Goal: Task Accomplishment & Management: Manage account settings

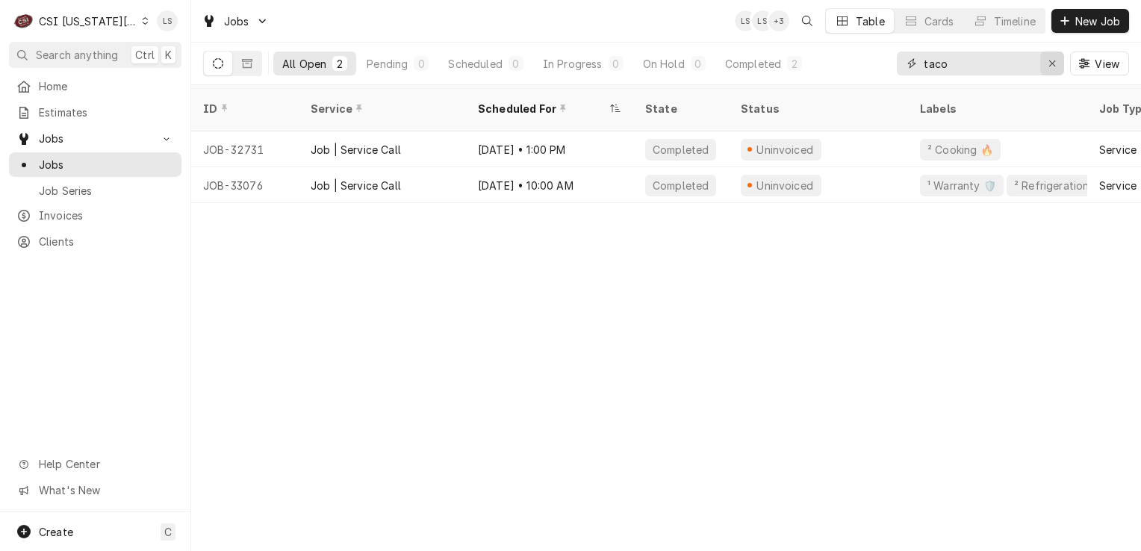
click at [1044, 63] on div "Erase input" at bounding box center [1051, 63] width 15 height 15
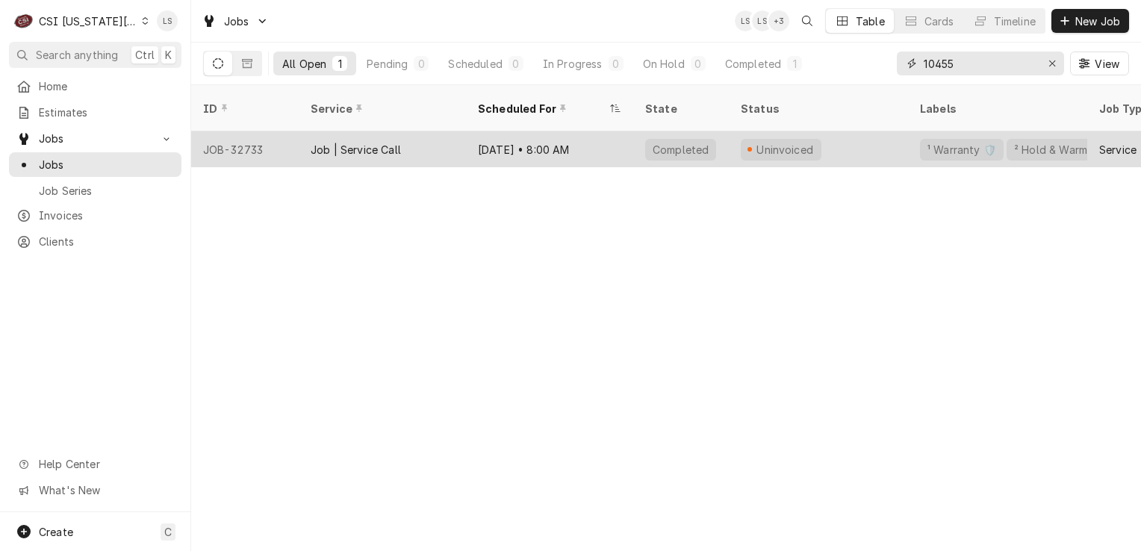
type input "10455"
click at [241, 142] on div "JOB-32733" at bounding box center [244, 149] width 107 height 36
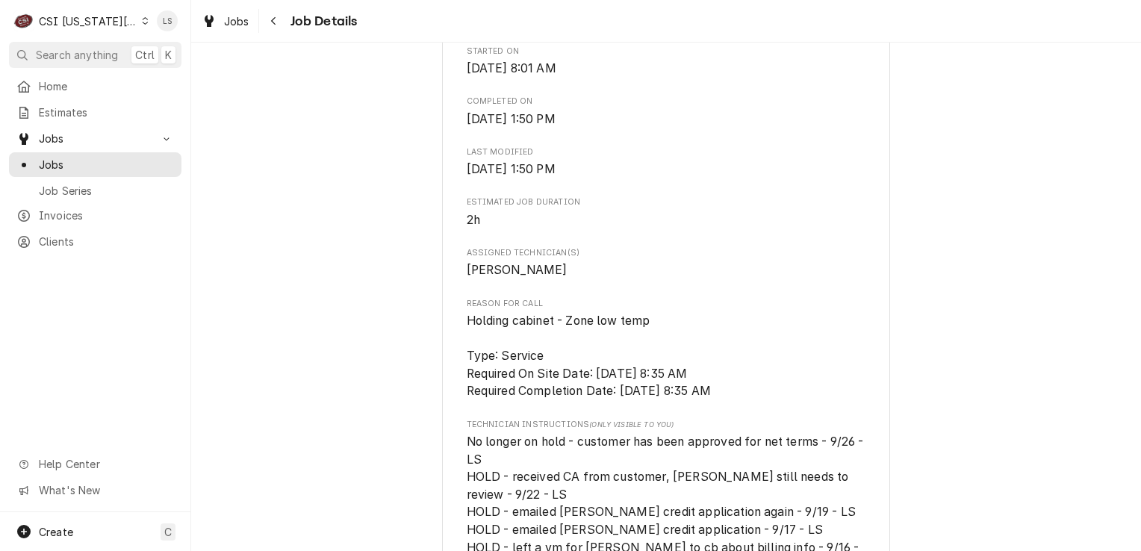
scroll to position [1045, 0]
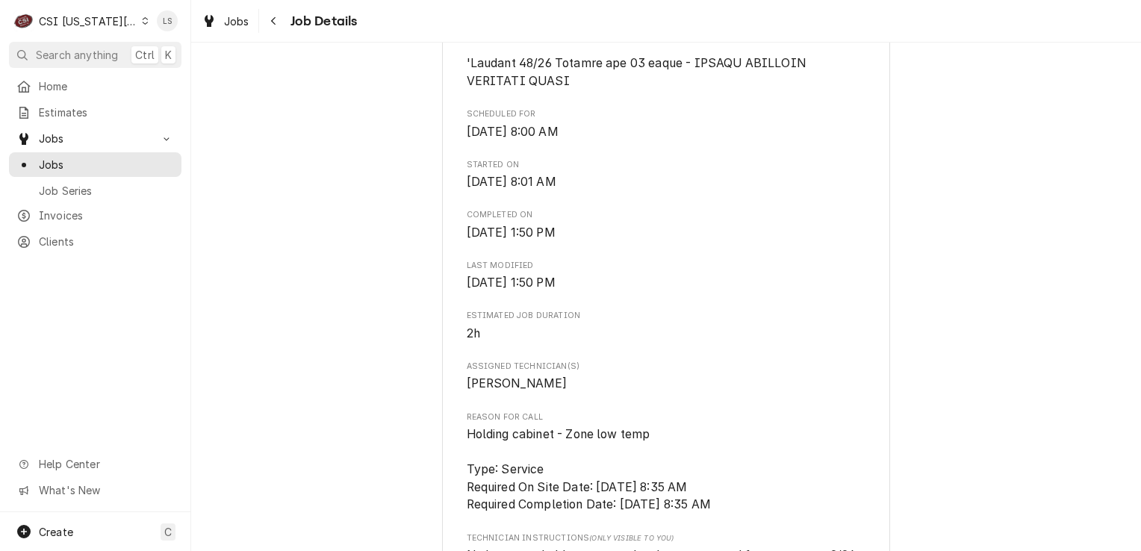
click at [77, 172] on div "Jobs Job Series" at bounding box center [95, 176] width 172 height 49
click at [92, 161] on span "Jobs" at bounding box center [106, 165] width 135 height 16
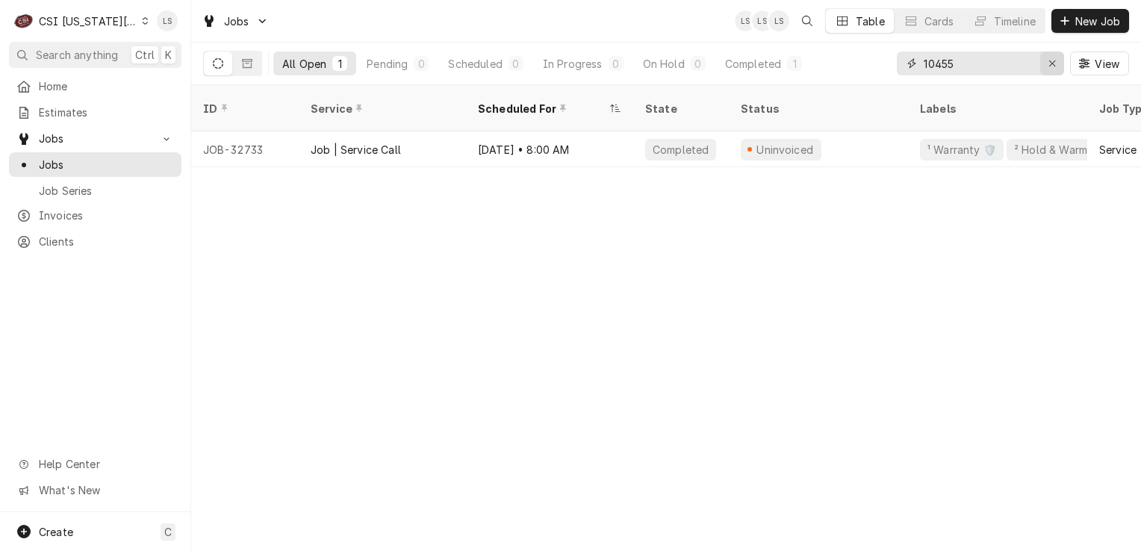
click at [1050, 64] on icon "Erase input" at bounding box center [1052, 63] width 6 height 6
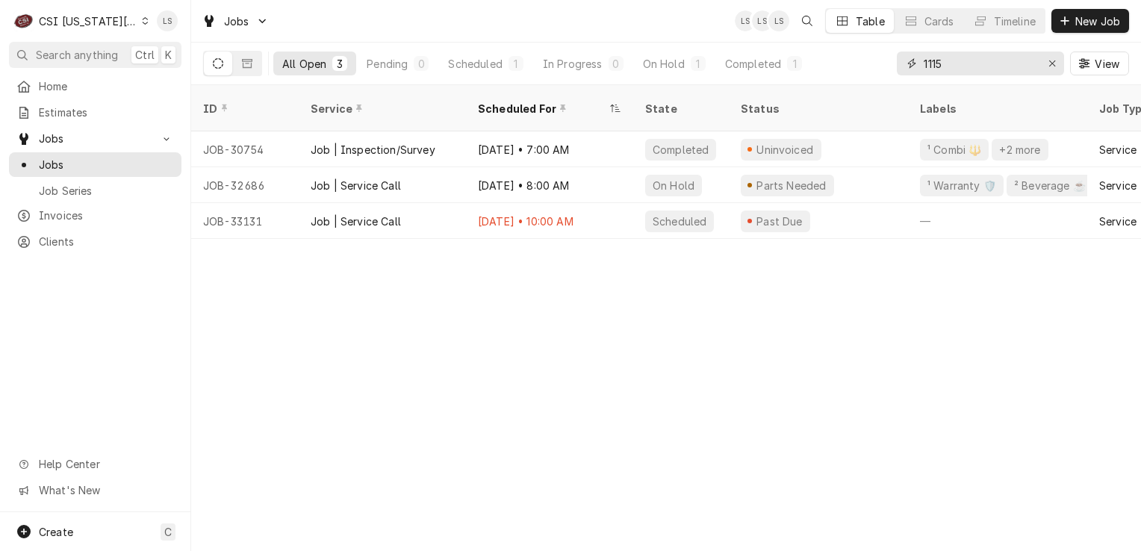
type input "1115"
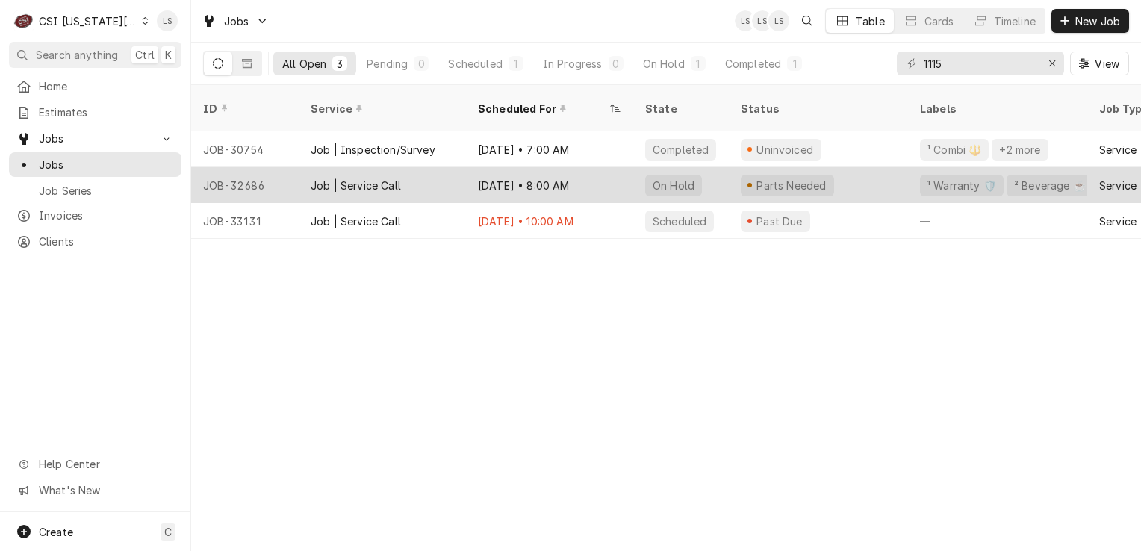
click at [319, 178] on div "Job | Service Call" at bounding box center [356, 186] width 90 height 16
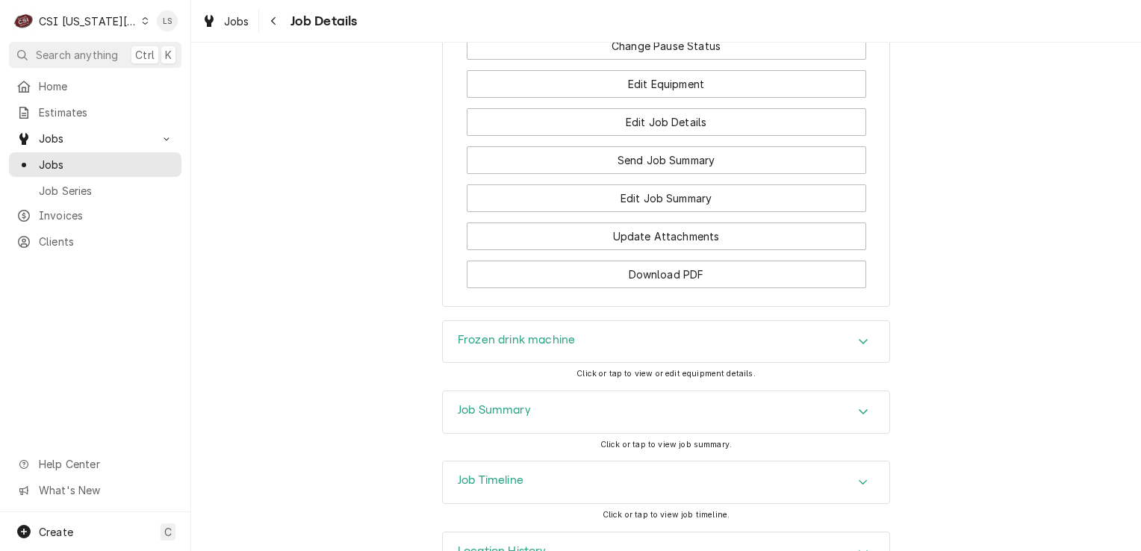
scroll to position [3013, 0]
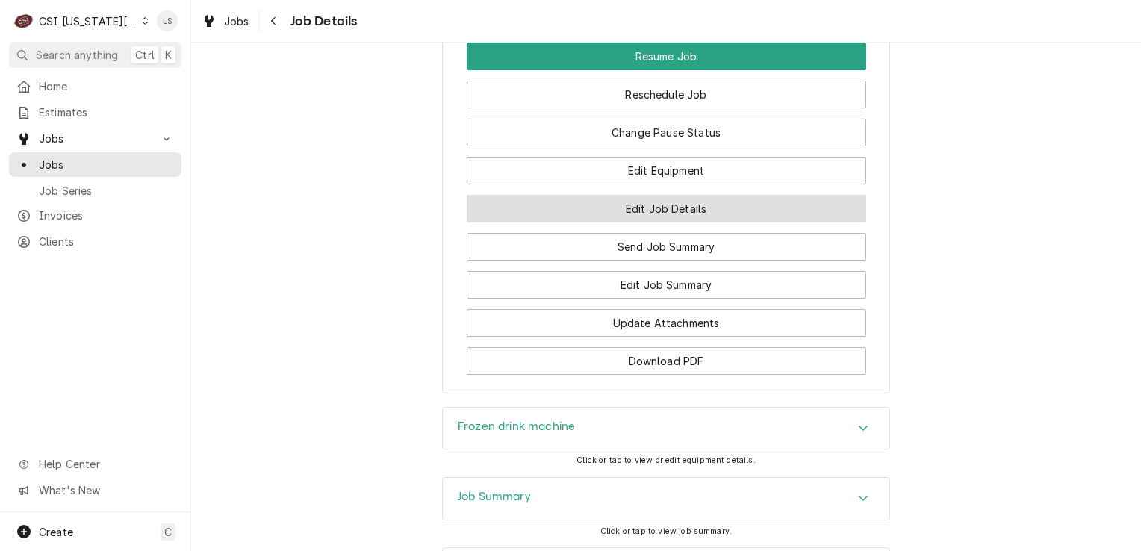
click at [652, 213] on button "Edit Job Details" at bounding box center [666, 209] width 399 height 28
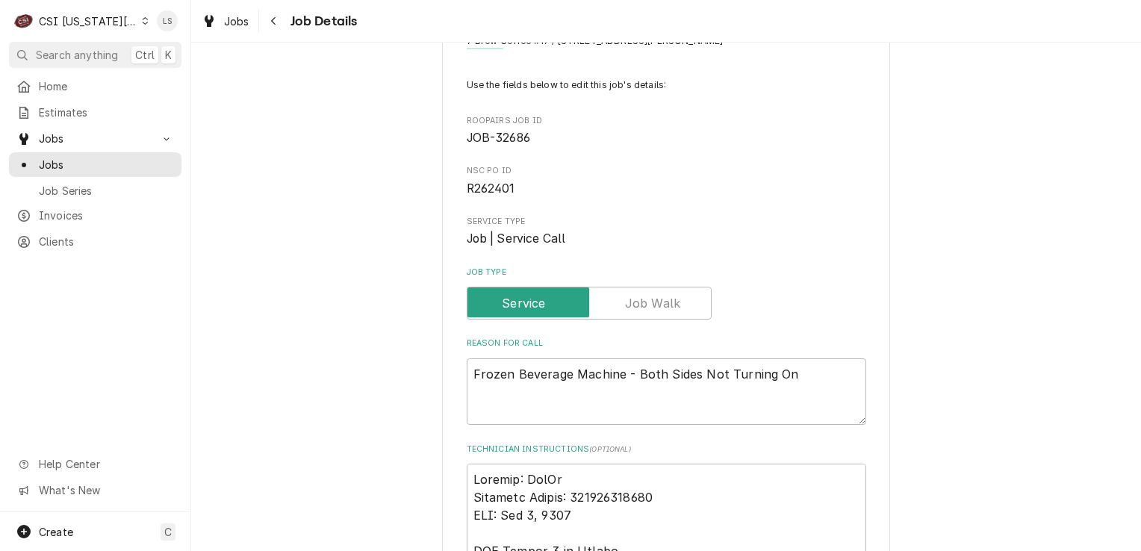
scroll to position [149, 0]
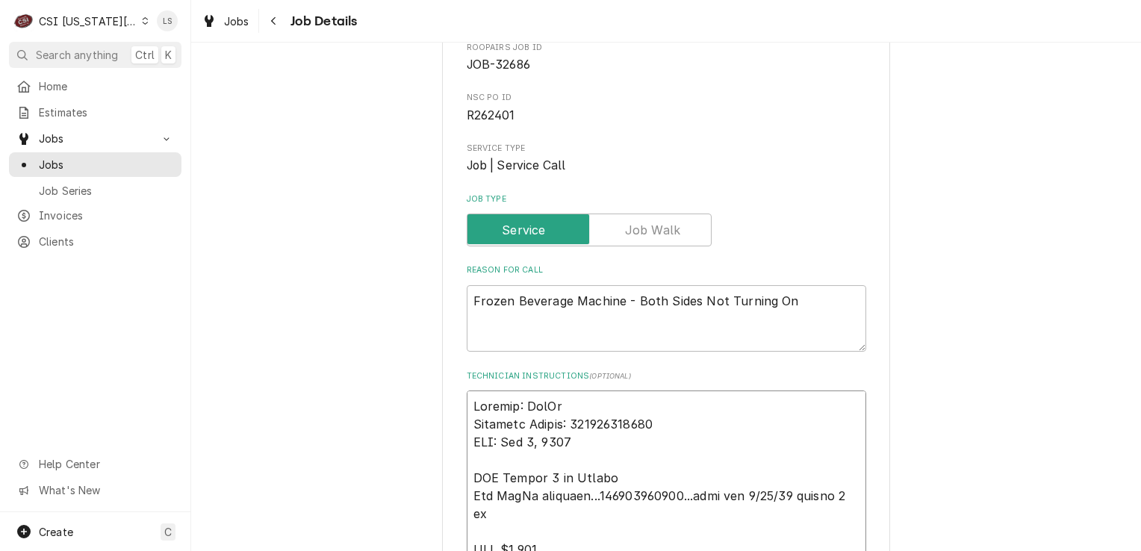
type textarea "x"
type textarea "Carrier: FedEx Tracking Number: 884793495116 ETA: [DATE] LVM Breann 8 am [DATE]…"
type textarea "x"
type textarea "Carrier: FedEx Tracking Number: 884793495116 ETA: [DATE] LVM Breann 8 am [DATE]…"
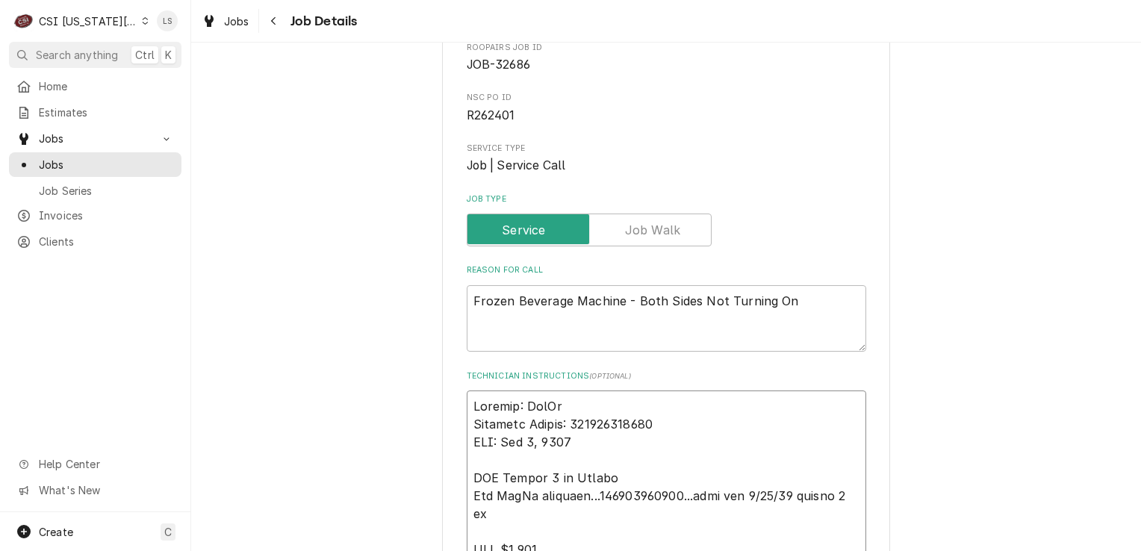
paste textarea "Per FedEx tracking...884793495116...part eta 10/2/25 by EOD Motor- 450W: 3.3.01…"
type textarea "x"
type textarea "Per FedEx tracking...884793495116...part eta 10/2/25 by EOD Motor- 450W: 3.3.01…"
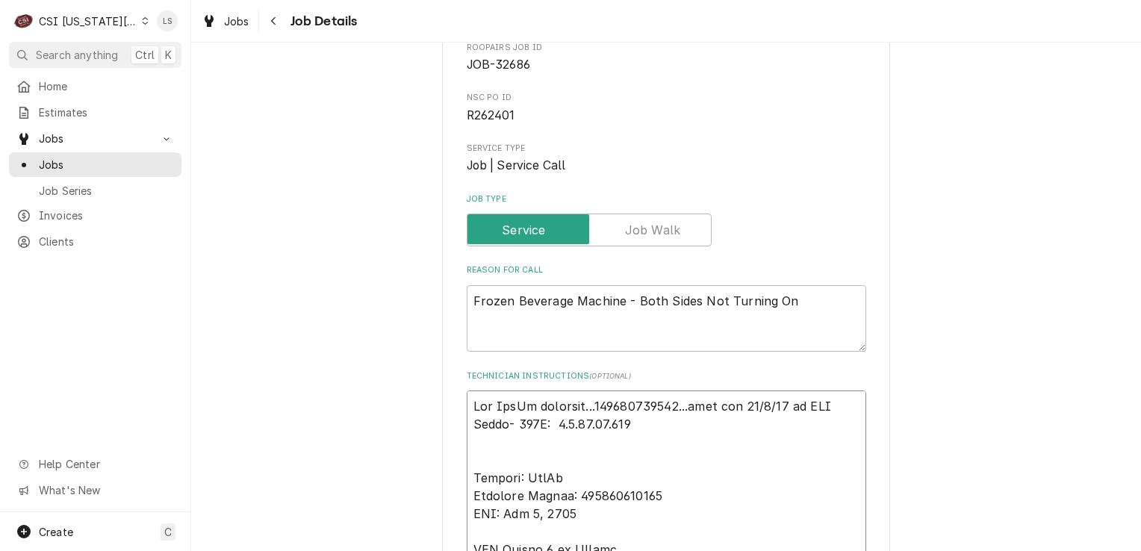
type textarea "x"
type textarea "Per FedEx tracking...884793495116...part eta 10/2/25 by EOD Motor- 450W: 3.3.01…"
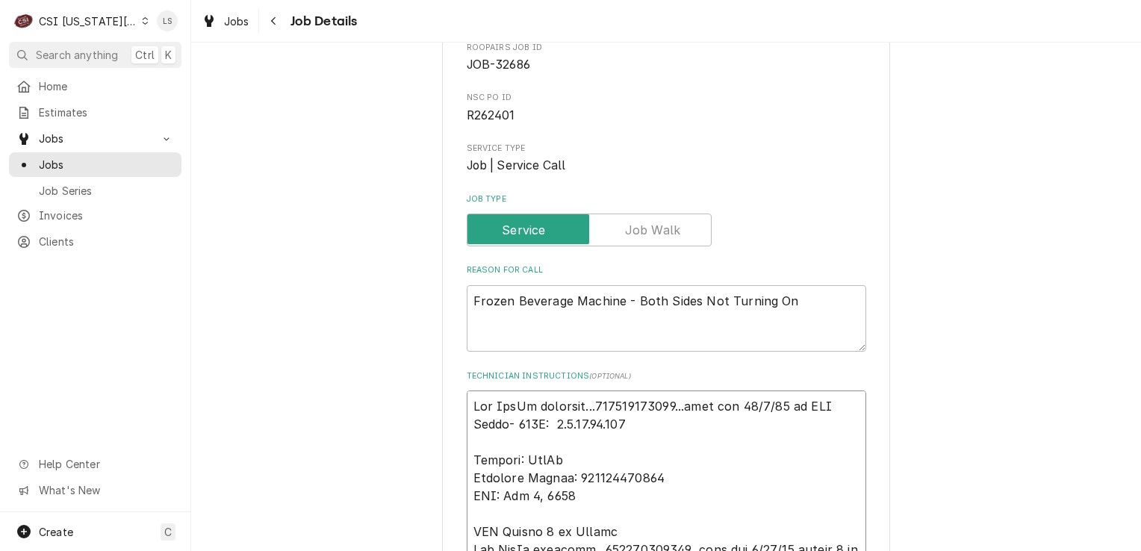
scroll to position [299, 0]
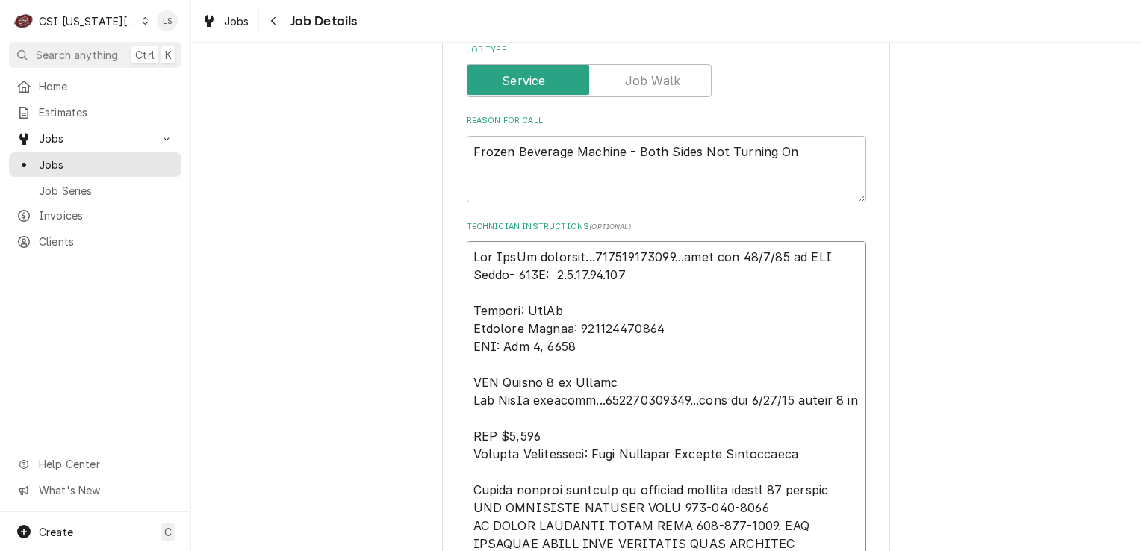
drag, startPoint x: 573, startPoint y: 346, endPoint x: 451, endPoint y: 307, distance: 127.9
type textarea "x"
type textarea "Per FedEx tracking...884793495116...part eta 10/2/25 by EOD Motor- 450W: 3.3.01…"
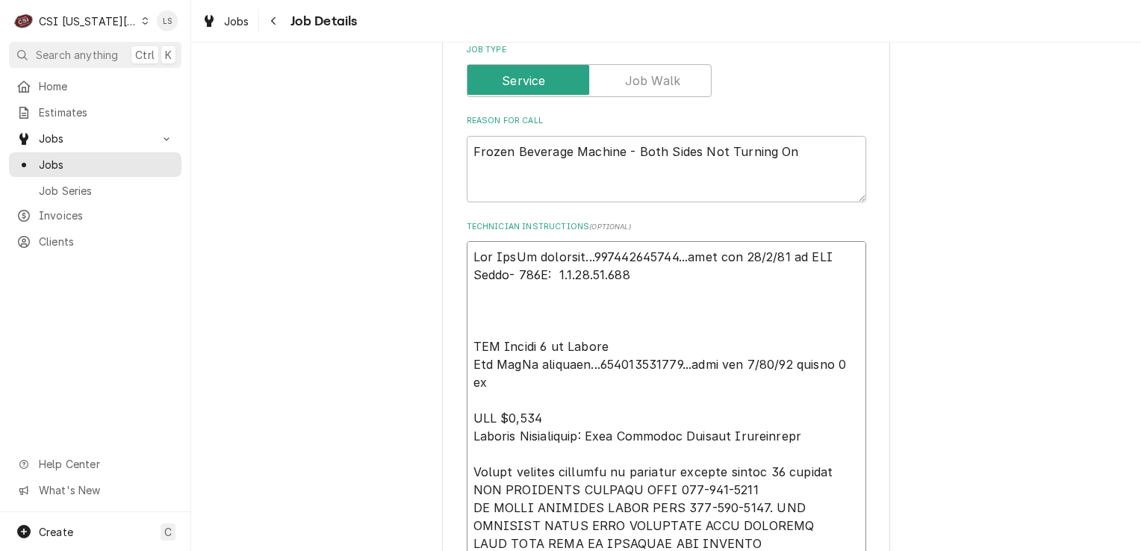
click at [467, 343] on textarea "Technician Instructions ( optional )" at bounding box center [666, 516] width 399 height 551
type textarea "x"
type textarea "Per FedEx tracking...884793495116...part eta 10/2/25 by EOD Motor- 450W: 3.3.01…"
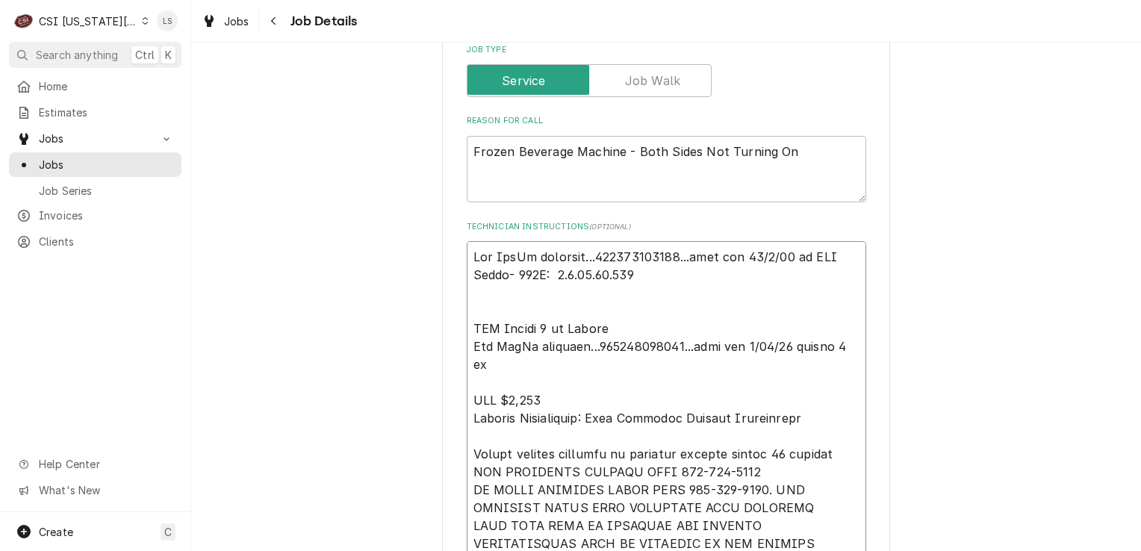
type textarea "x"
type textarea "Per FedEx tracking...884793495116...part eta 10/2/25 by EOD Motor- 450W: 3.3.01…"
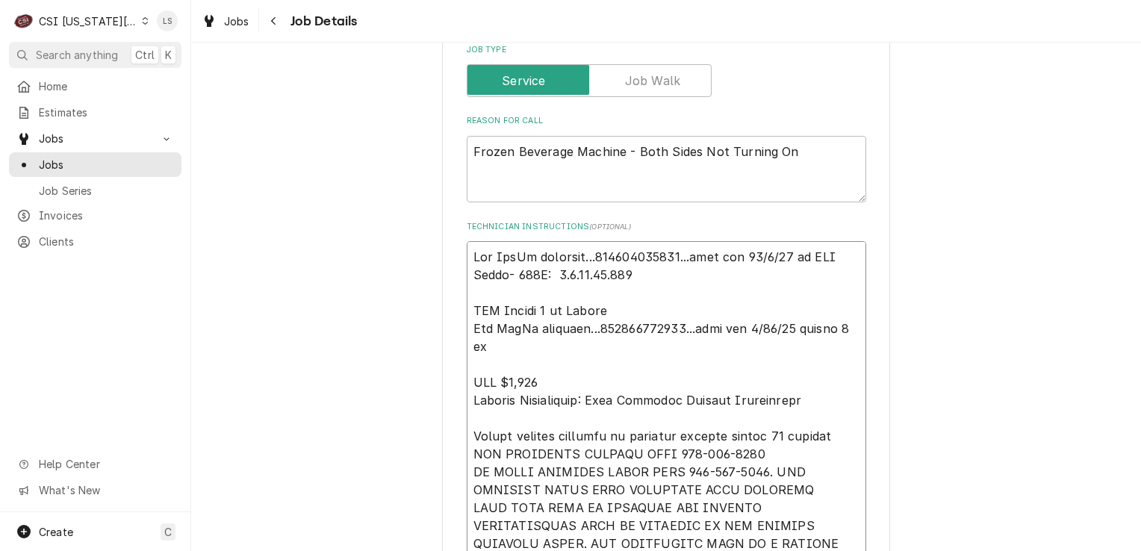
type textarea "x"
type textarea "Per FedEx tracking...884793495116...part eta 10/2/25 by EOD Motor- 450W: 3.3.01…"
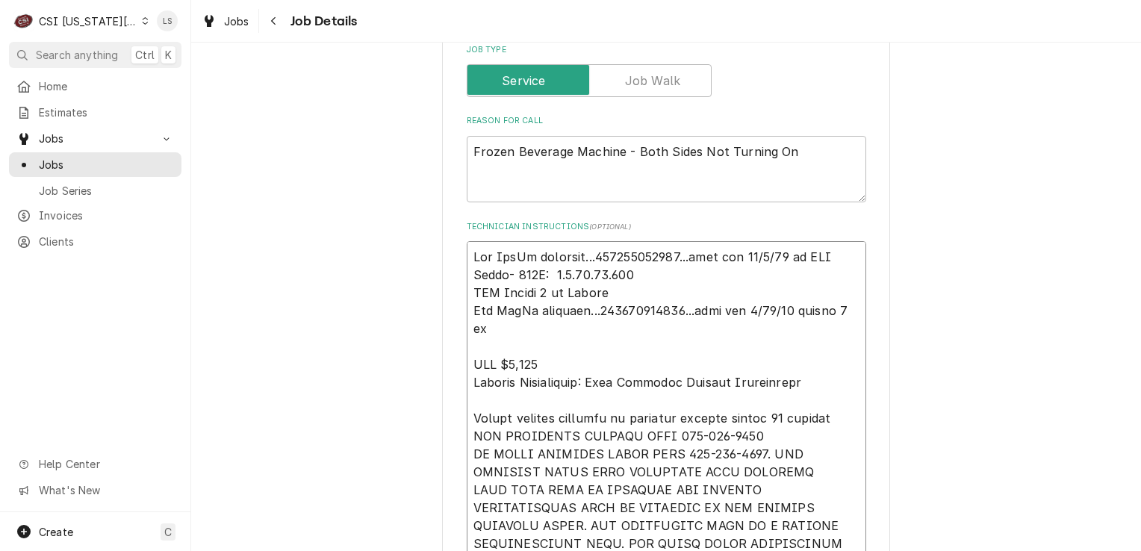
type textarea "x"
type textarea "Per FedEx tracking...884793495116...part eta 10/2/25 by EOD Motor- 450W: 3.3.01…"
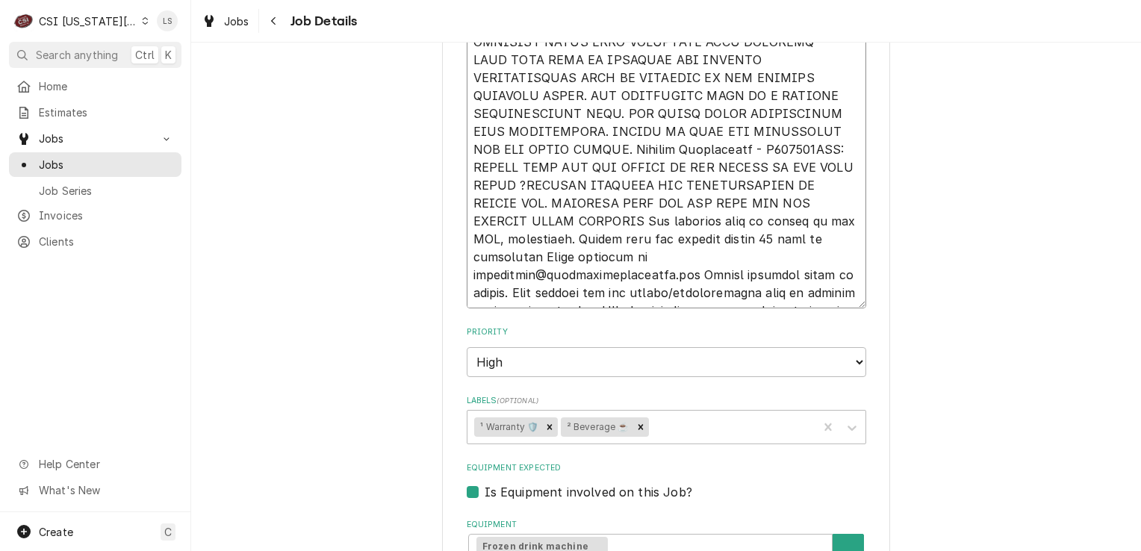
type textarea "x"
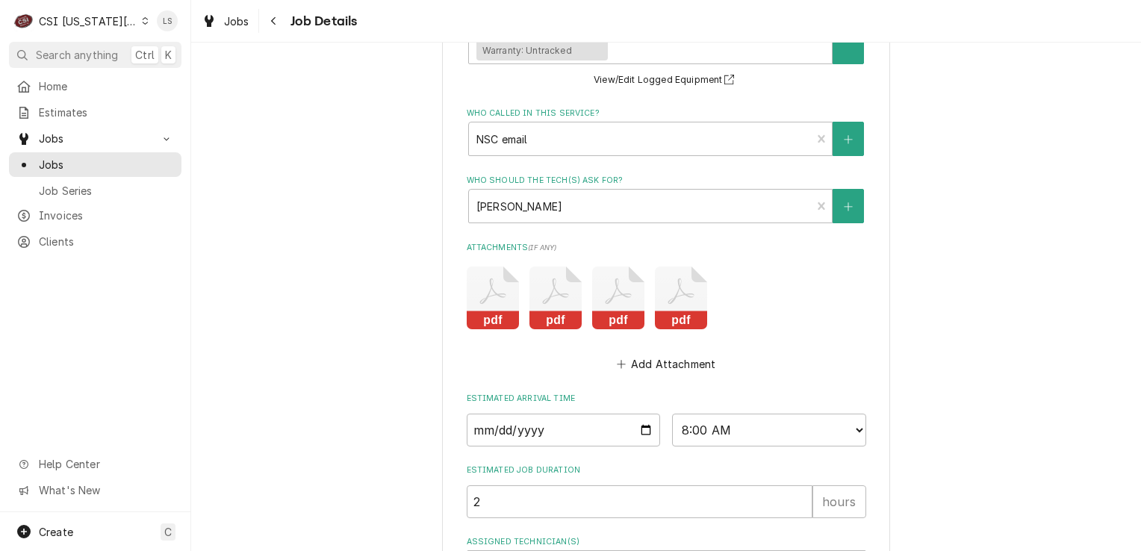
scroll to position [1390, 0]
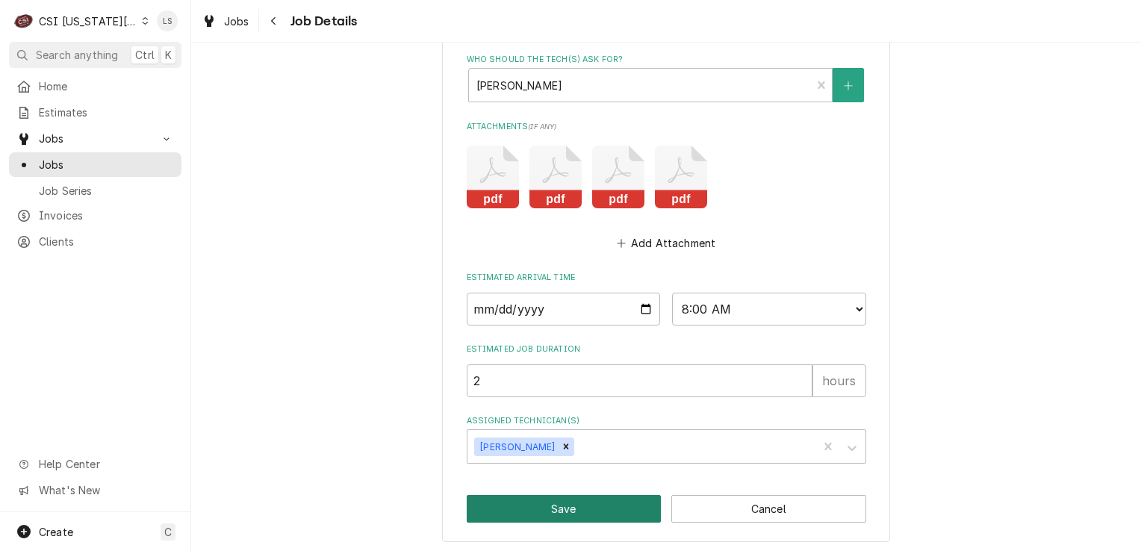
type textarea "Per FedEx tracking...884793495116...part eta 10/2/25 by EOD Motor- 450W: 3.3.01…"
click at [617, 511] on button "Save" at bounding box center [564, 509] width 195 height 28
type textarea "x"
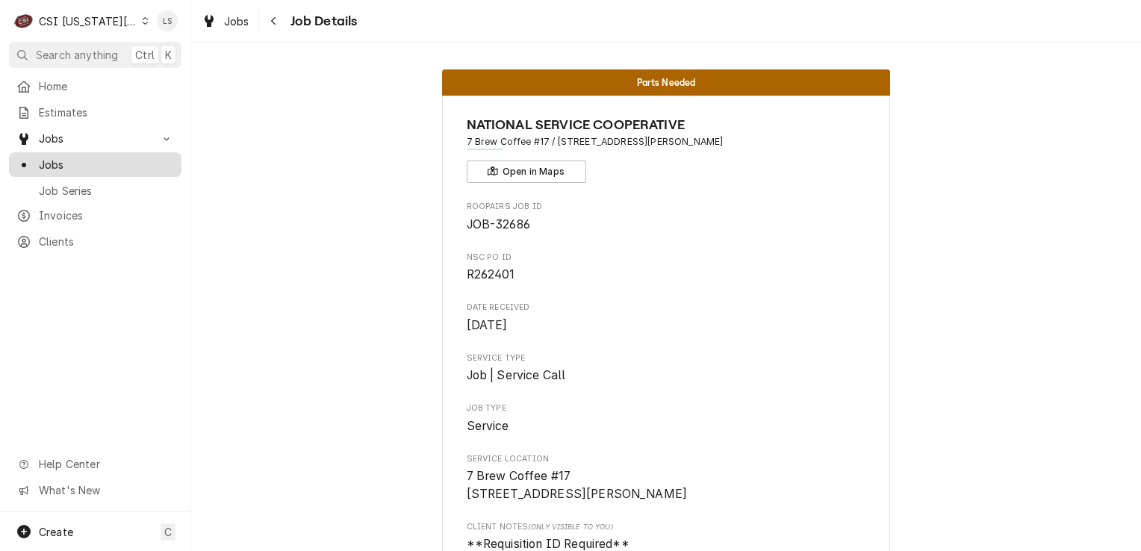
click at [78, 162] on span "Jobs" at bounding box center [106, 165] width 135 height 16
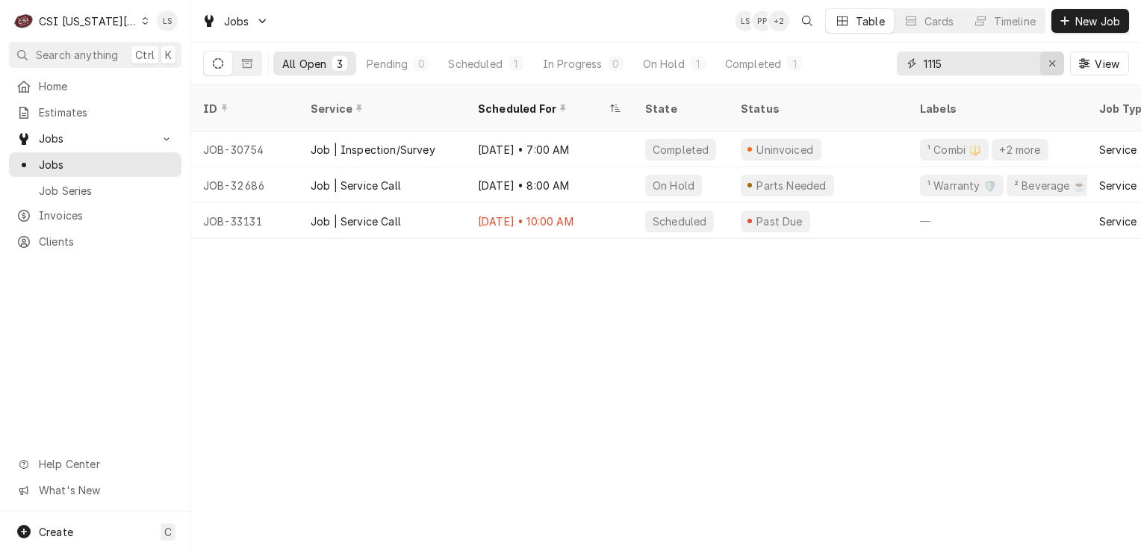
click at [1060, 67] on button "Erase input" at bounding box center [1052, 64] width 24 height 24
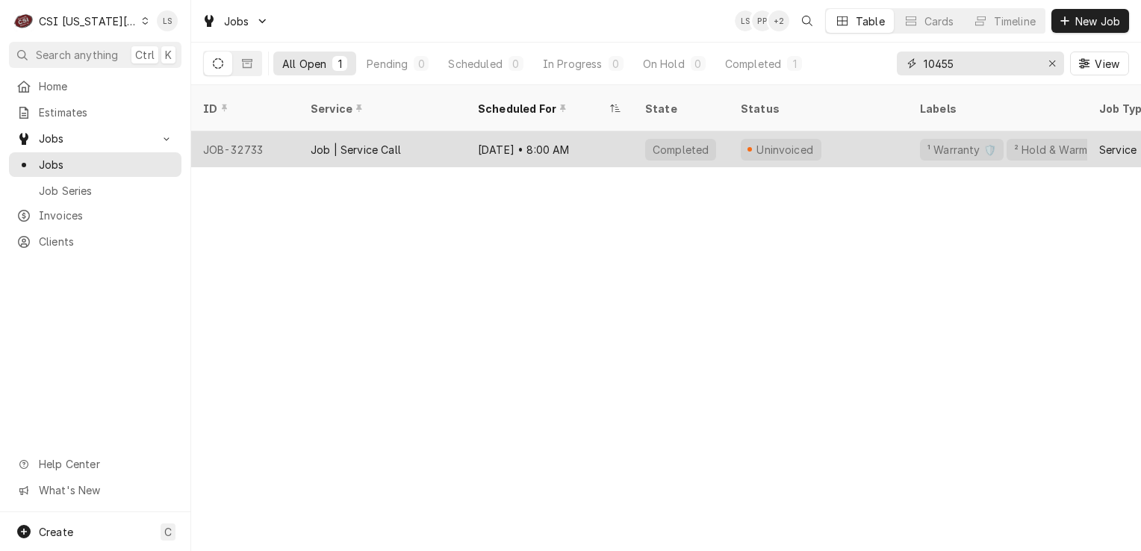
type input "10455"
click at [255, 131] on div "JOB-32733" at bounding box center [244, 149] width 107 height 36
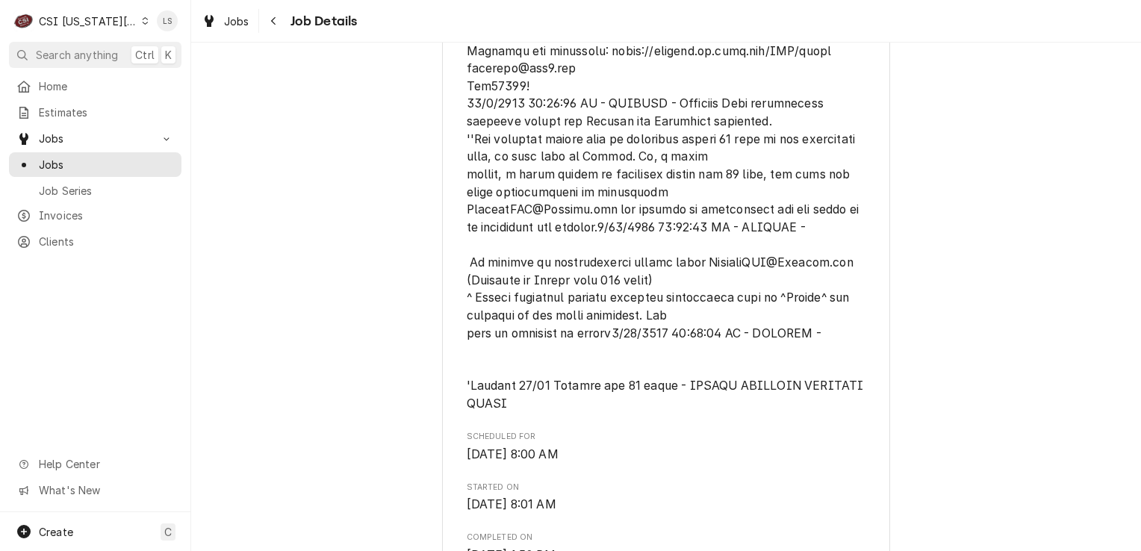
scroll to position [896, 0]
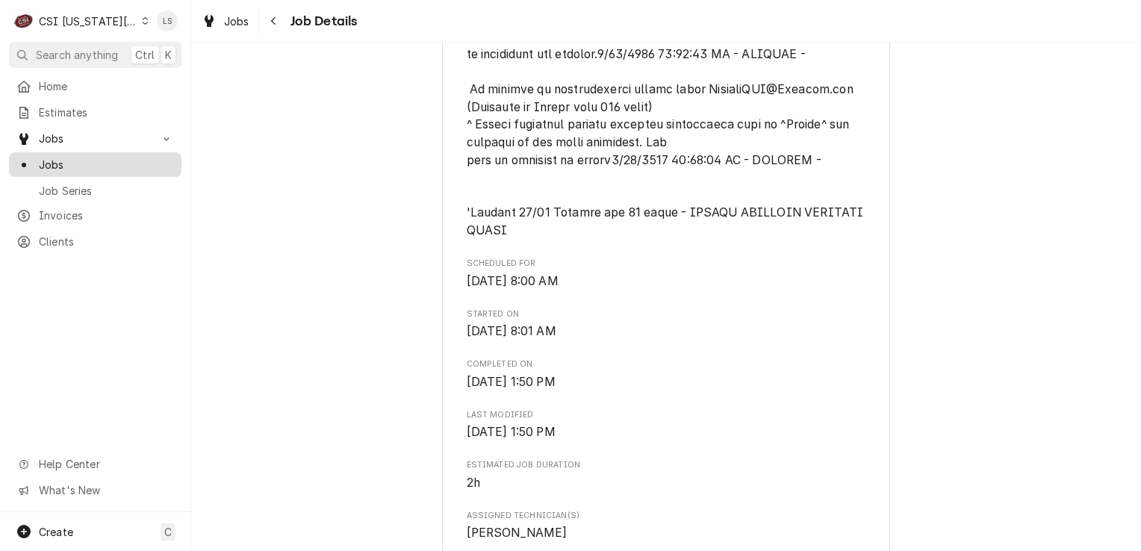
click at [68, 165] on span "Jobs" at bounding box center [106, 165] width 135 height 16
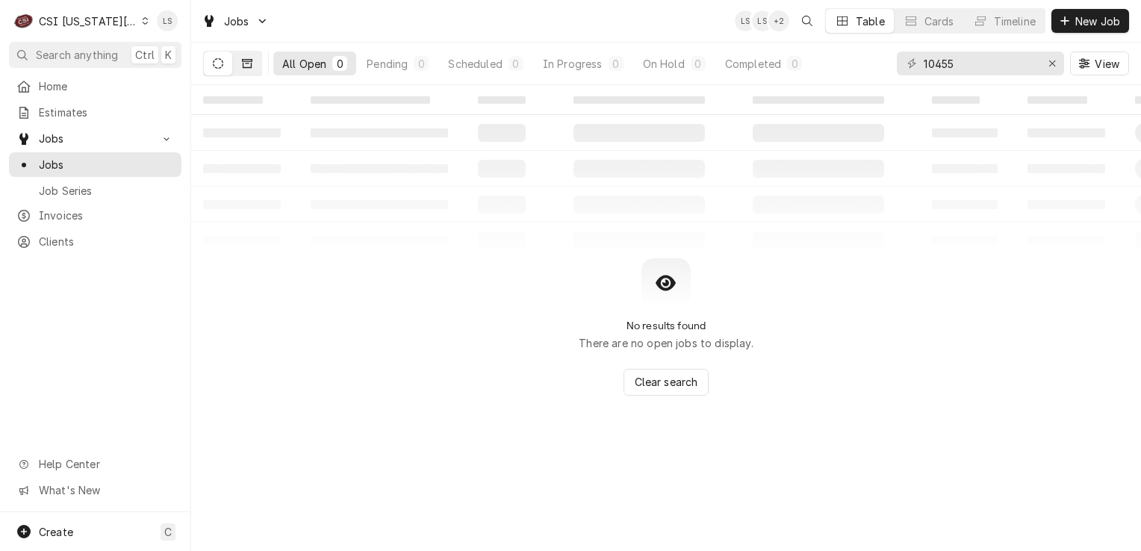
click at [248, 69] on button "Dynamic Content Wrapper" at bounding box center [247, 64] width 28 height 24
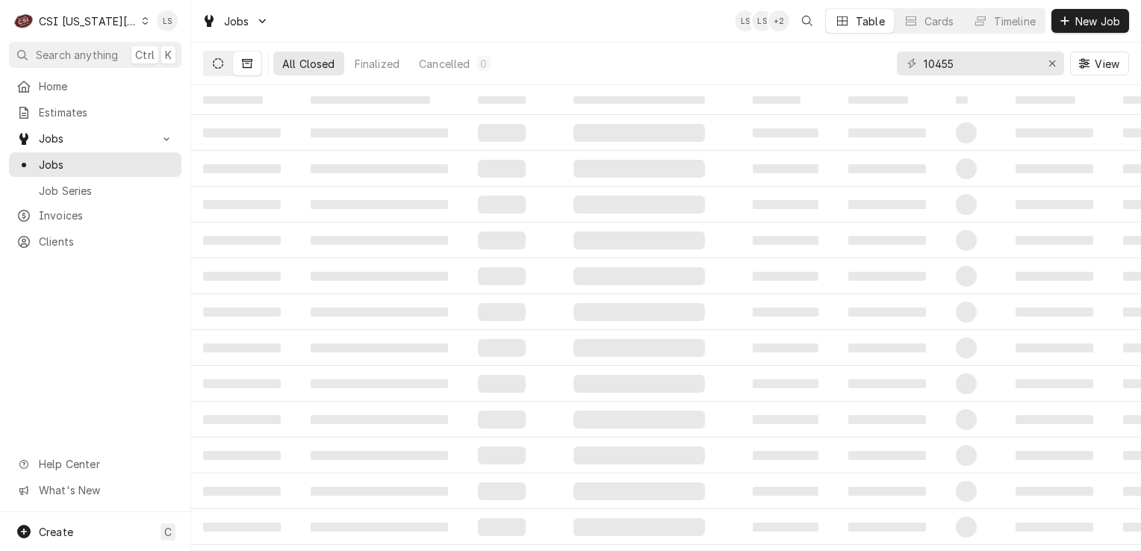
click at [213, 66] on icon "Dynamic Content Wrapper" at bounding box center [218, 63] width 10 height 10
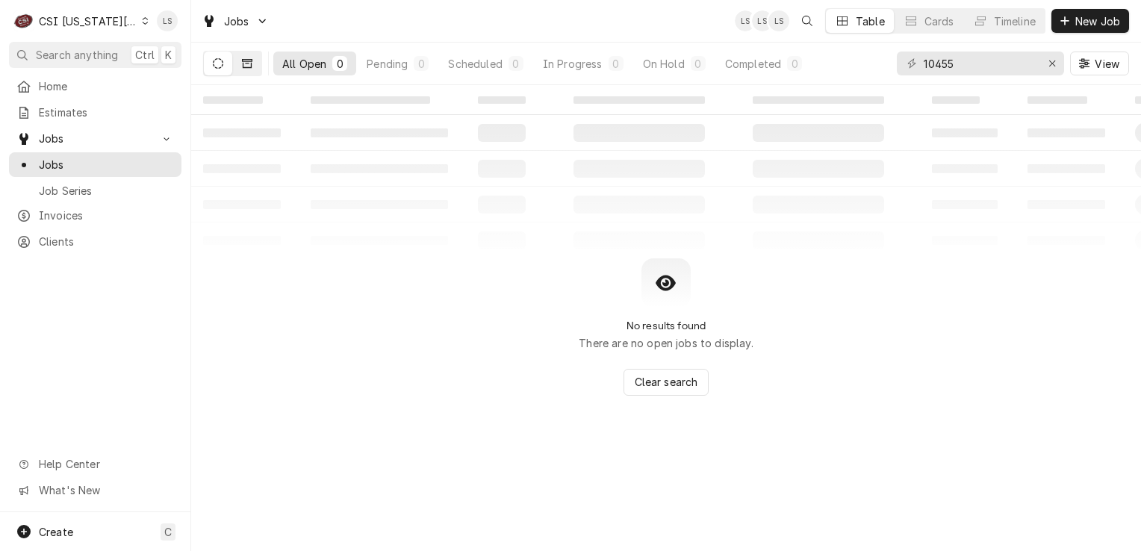
click at [251, 62] on icon "Dynamic Content Wrapper" at bounding box center [247, 63] width 10 height 9
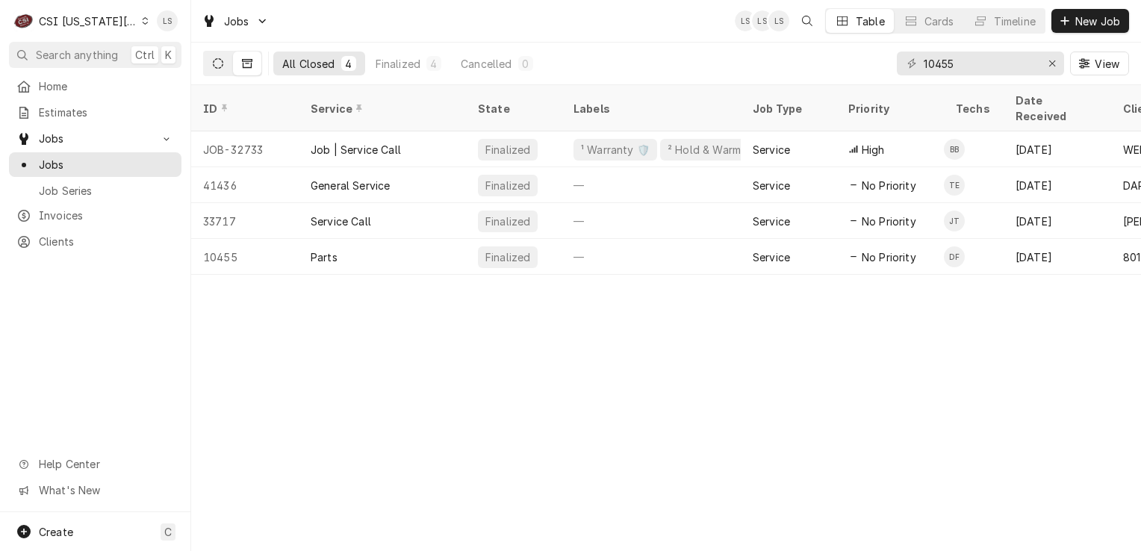
click at [221, 58] on icon "Dynamic Content Wrapper" at bounding box center [218, 63] width 10 height 10
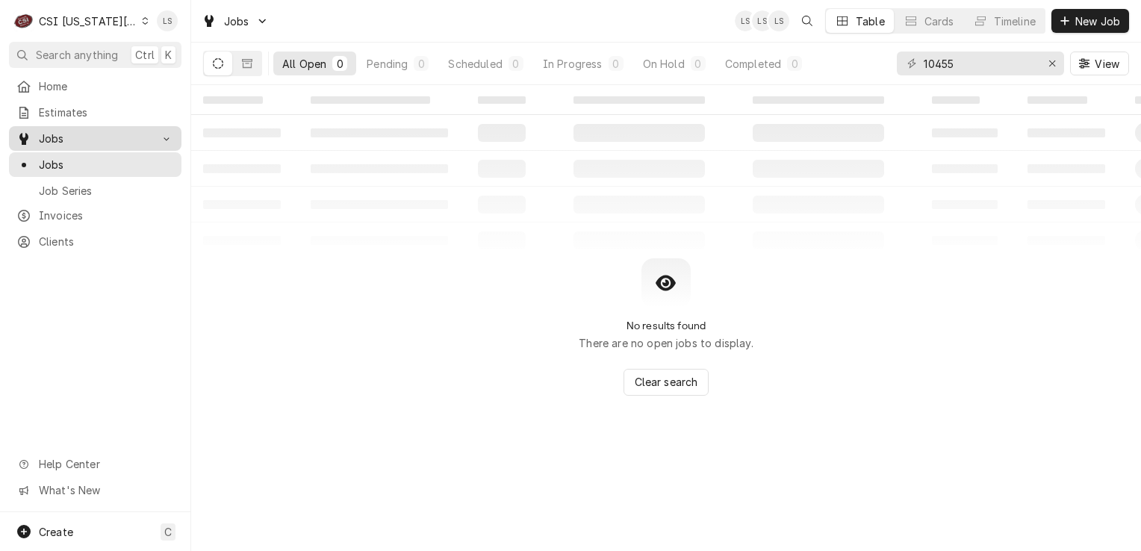
click at [53, 139] on span "Jobs" at bounding box center [95, 139] width 113 height 16
click at [57, 157] on span "Jobs" at bounding box center [106, 165] width 135 height 16
click at [250, 67] on icon "Dynamic Content Wrapper" at bounding box center [247, 63] width 10 height 9
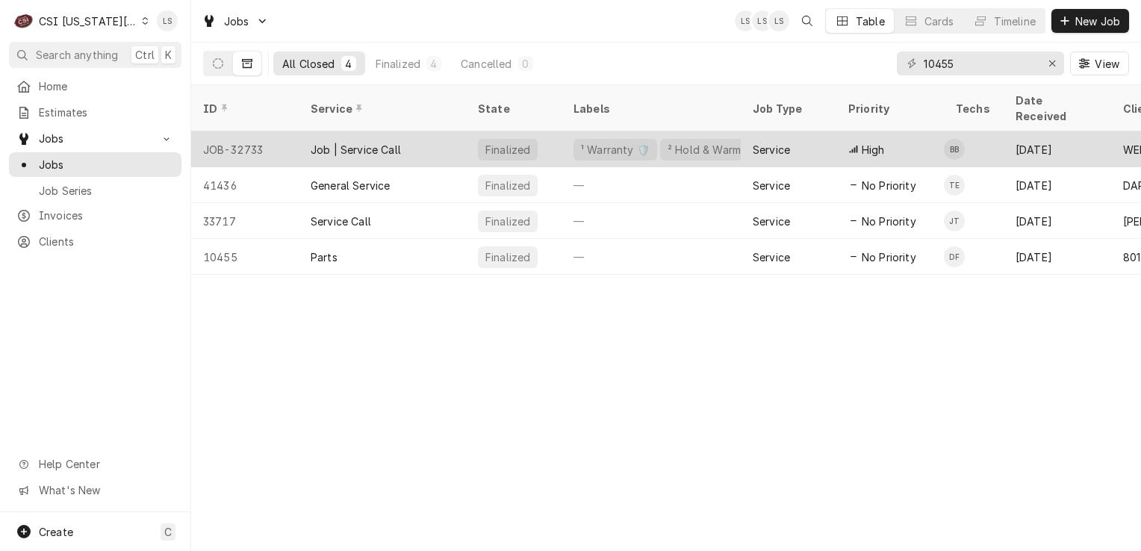
click at [245, 131] on div "JOB-32733" at bounding box center [244, 149] width 107 height 36
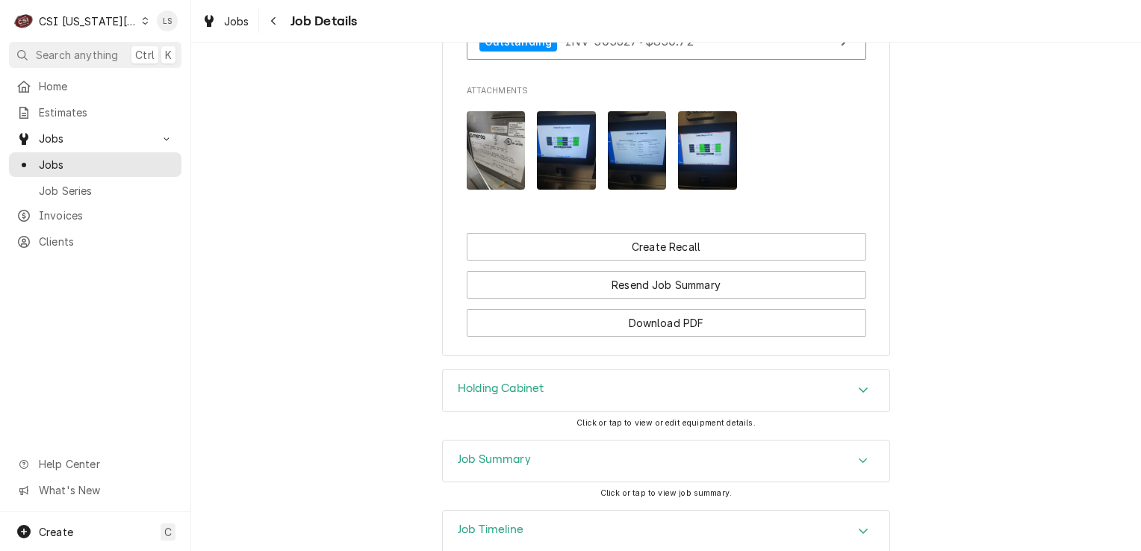
scroll to position [2684, 0]
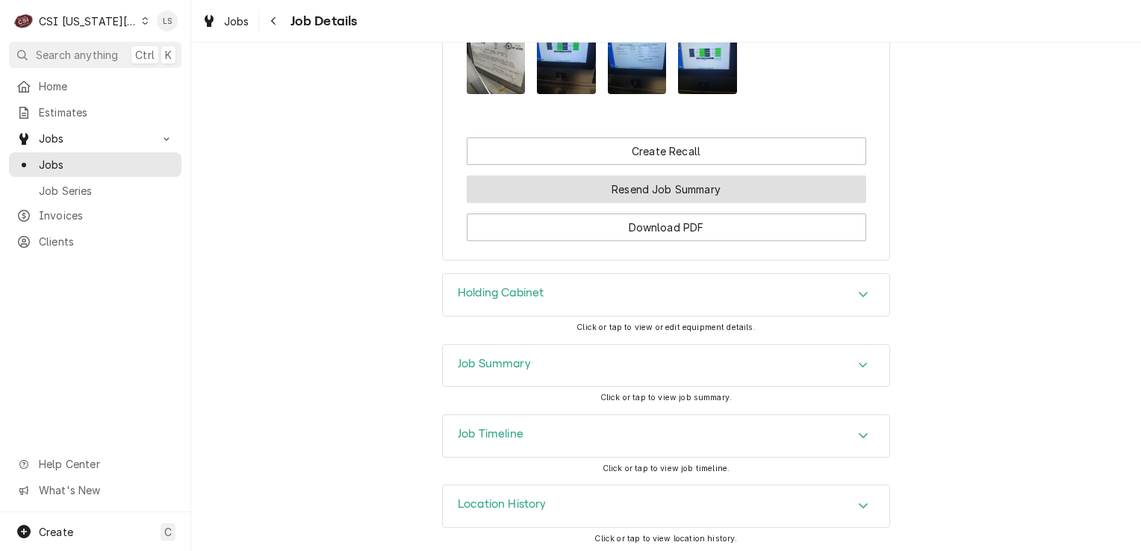
click at [651, 193] on button "Resend Job Summary" at bounding box center [666, 189] width 399 height 28
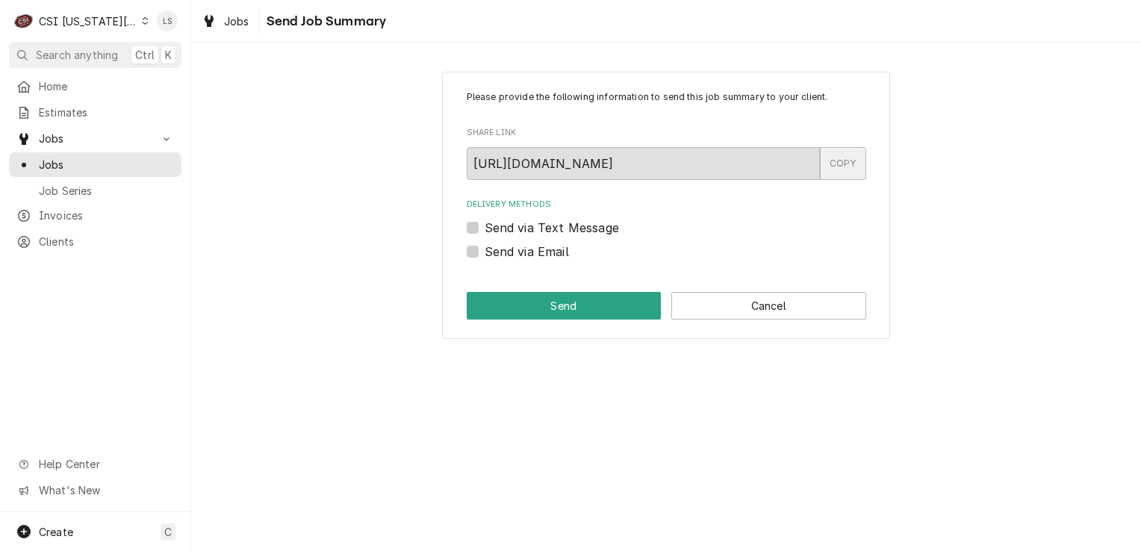
click at [853, 160] on div "COPY" at bounding box center [843, 163] width 46 height 33
click at [99, 157] on span "Jobs" at bounding box center [106, 165] width 135 height 16
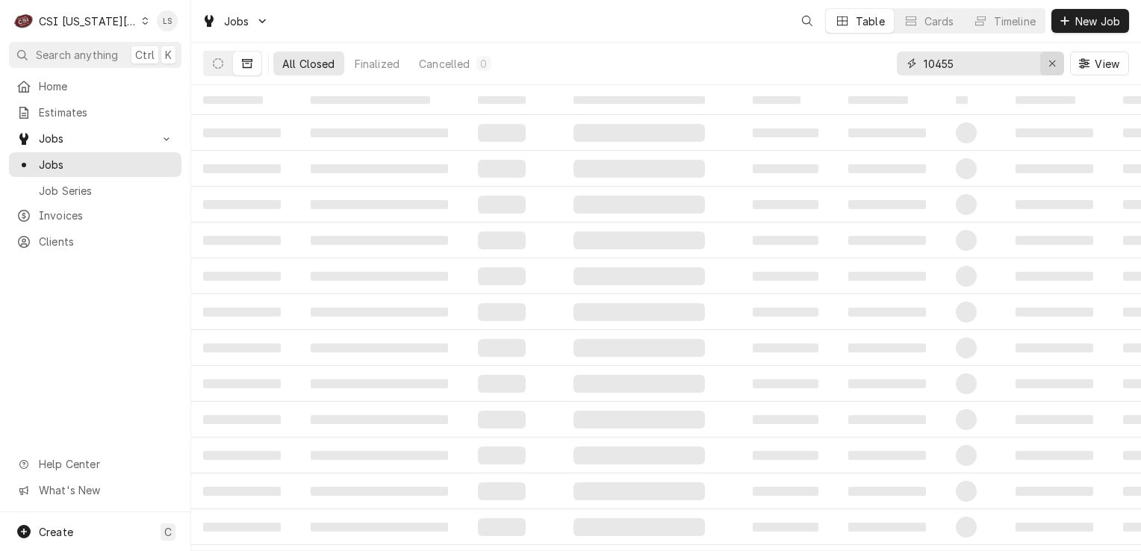
click at [1050, 64] on icon "Erase input" at bounding box center [1052, 63] width 6 height 6
type input "1014"
click at [219, 63] on icon "Dynamic Content Wrapper" at bounding box center [218, 63] width 10 height 10
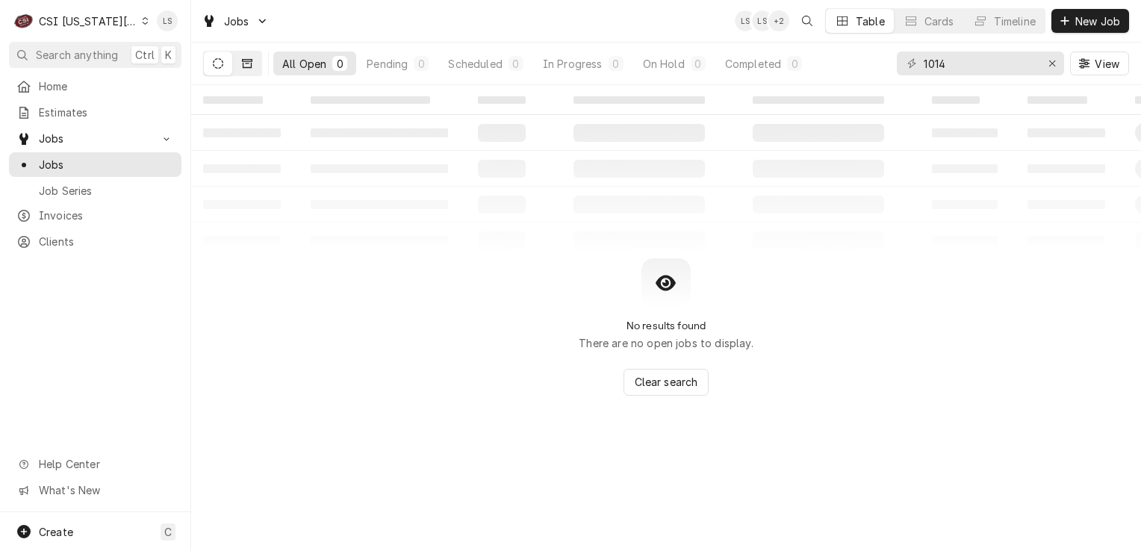
click at [248, 63] on icon "Dynamic Content Wrapper" at bounding box center [247, 63] width 10 height 9
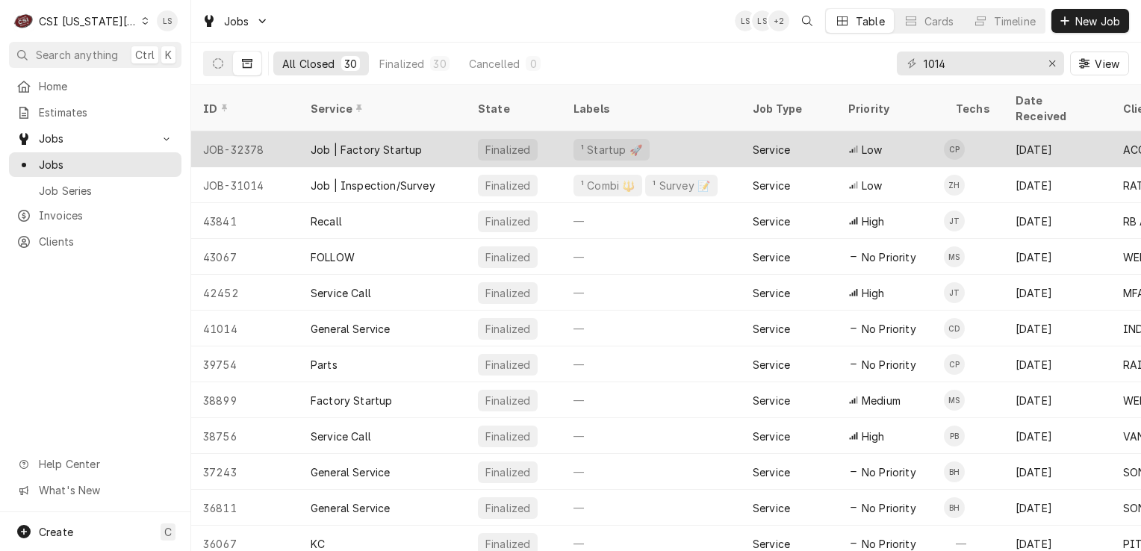
click at [241, 131] on div "JOB-32378" at bounding box center [244, 149] width 107 height 36
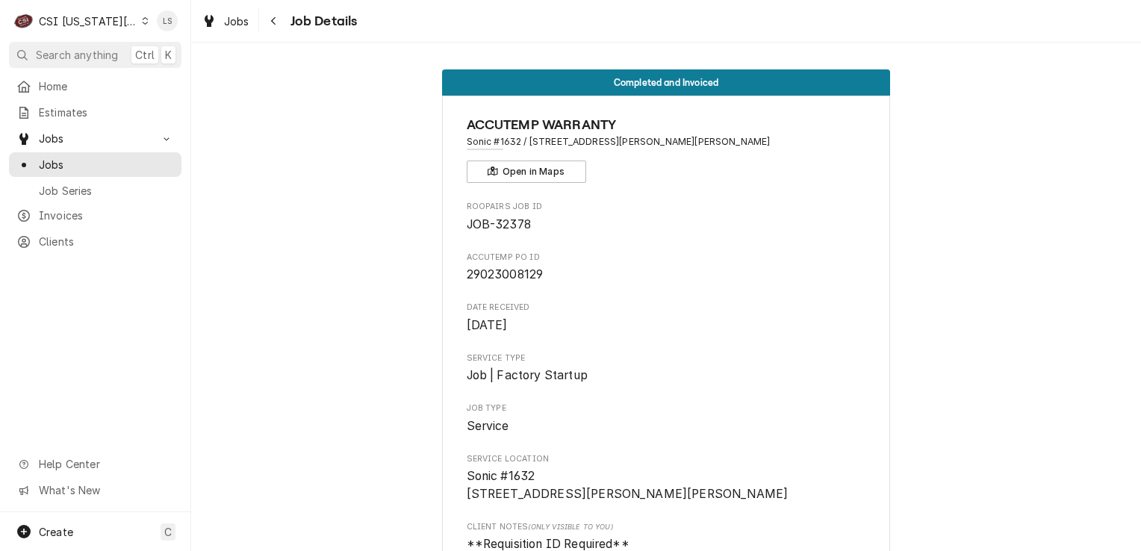
scroll to position [448, 0]
